Goal: Information Seeking & Learning: Learn about a topic

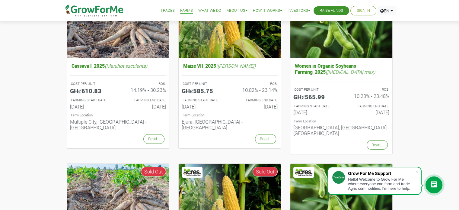
scroll to position [97, 0]
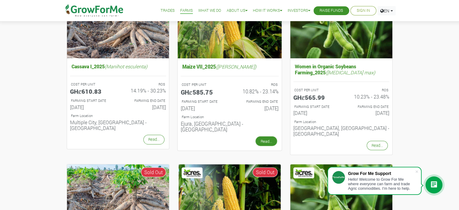
click at [267, 137] on link "Read..." at bounding box center [266, 141] width 21 height 10
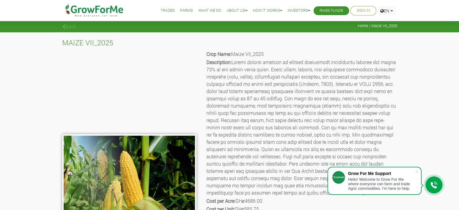
click at [267, 137] on p "Description:" at bounding box center [302, 128] width 190 height 138
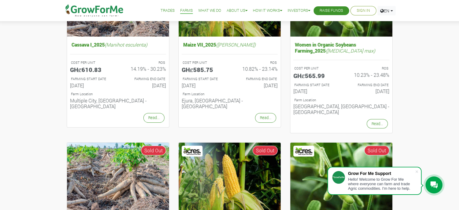
scroll to position [97, 0]
